Goal: Task Accomplishment & Management: Manage account settings

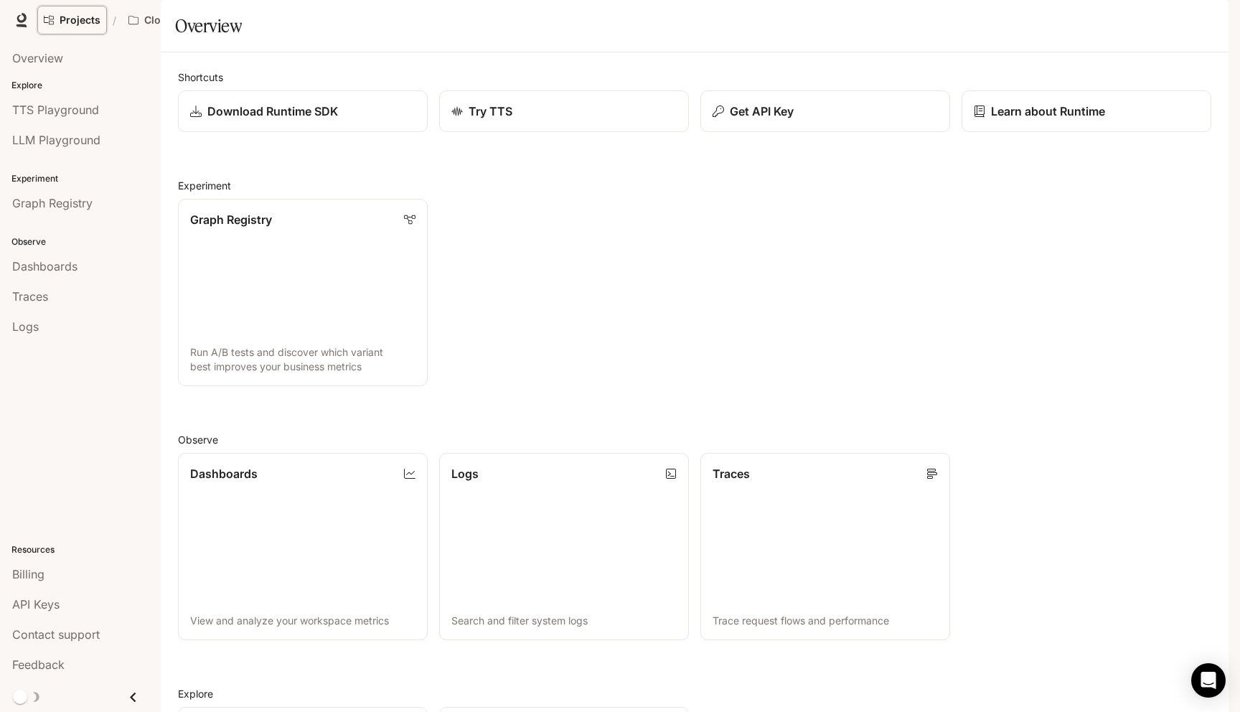
click at [69, 24] on span "Projects" at bounding box center [80, 20] width 41 height 12
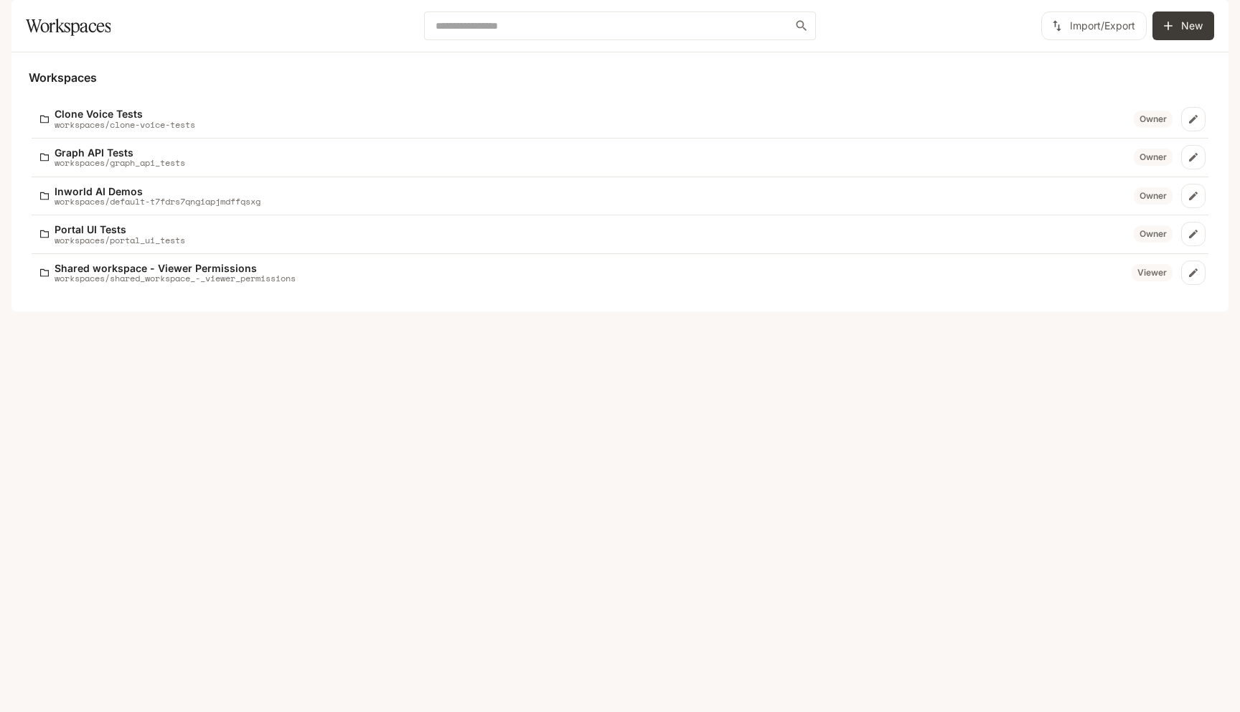
click at [1218, 18] on button "button" at bounding box center [1208, 20] width 29 height 29
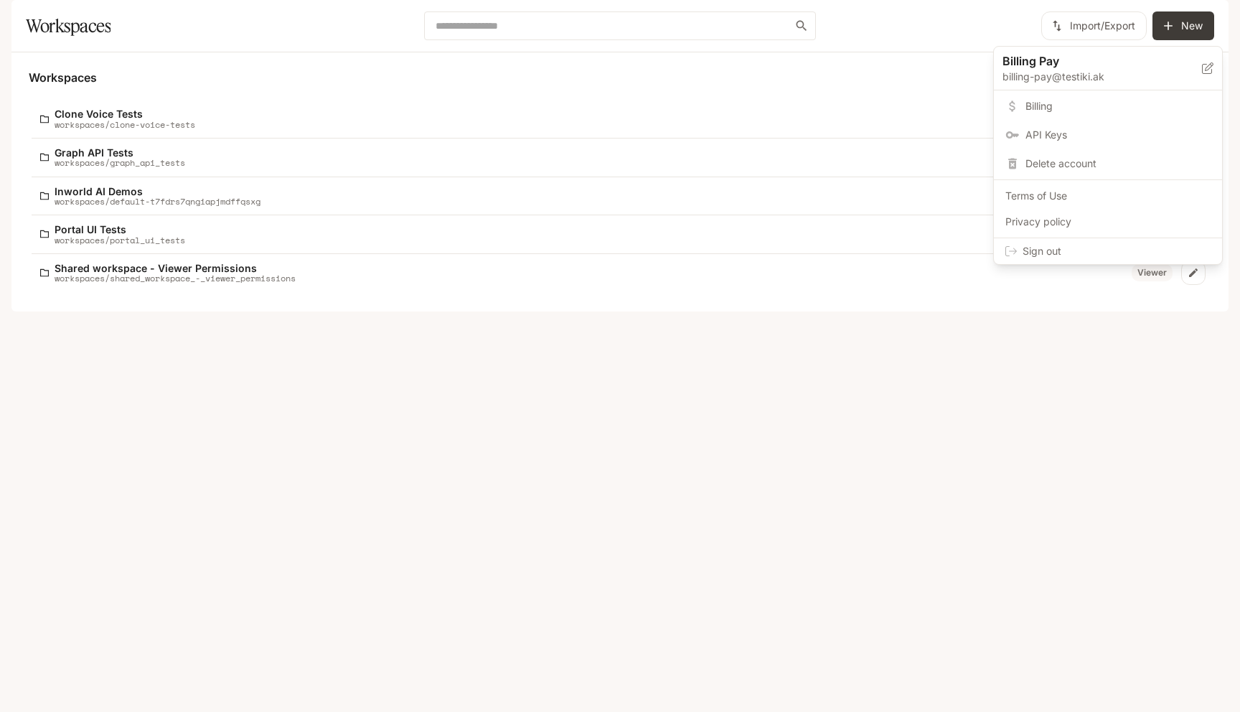
click at [1077, 253] on span "Sign out" at bounding box center [1117, 251] width 188 height 14
